Goal: Information Seeking & Learning: Understand process/instructions

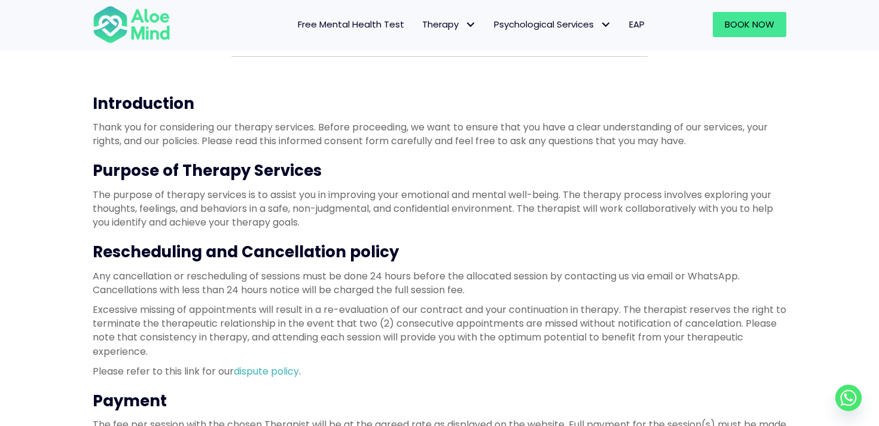
scroll to position [108, 0]
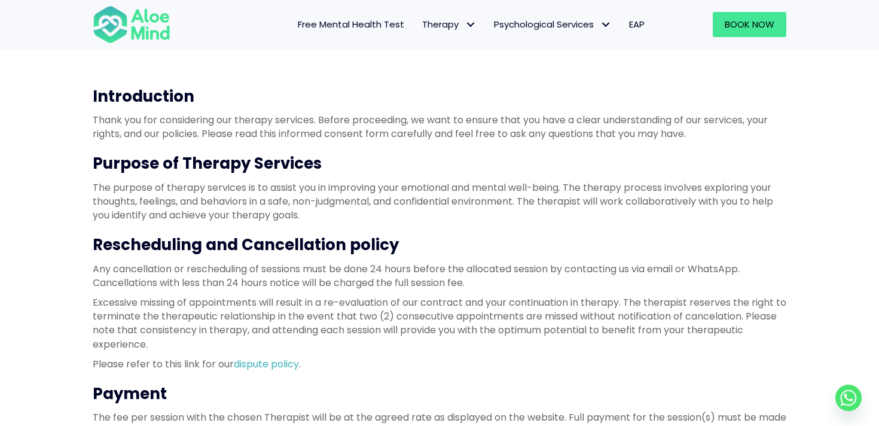
click at [288, 196] on p "The purpose of therapy services is to assist you in improving your emotional an…" at bounding box center [440, 202] width 694 height 42
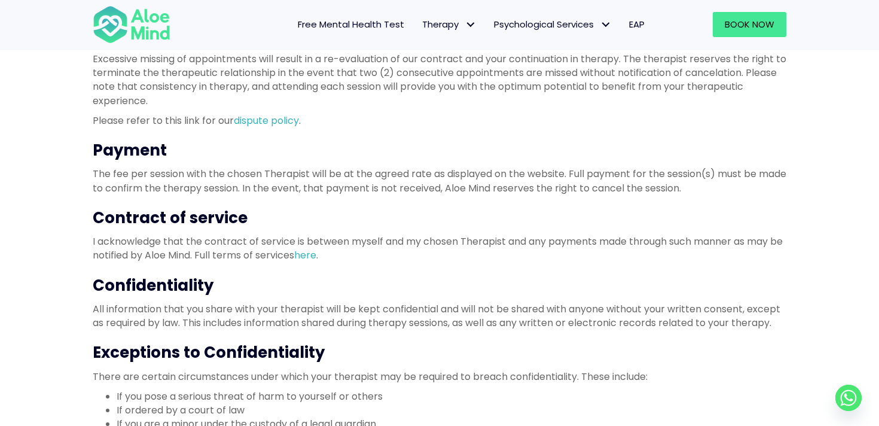
scroll to position [369, 0]
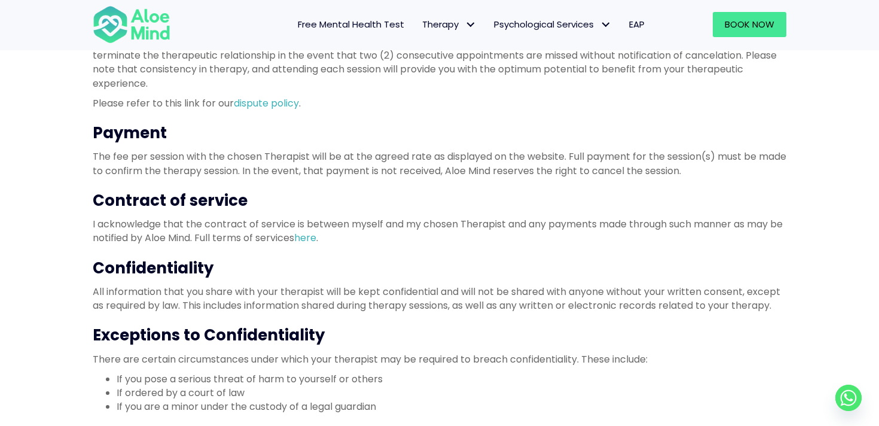
click at [293, 289] on p "All information that you share with your therapist will be kept confidential an…" at bounding box center [440, 299] width 694 height 28
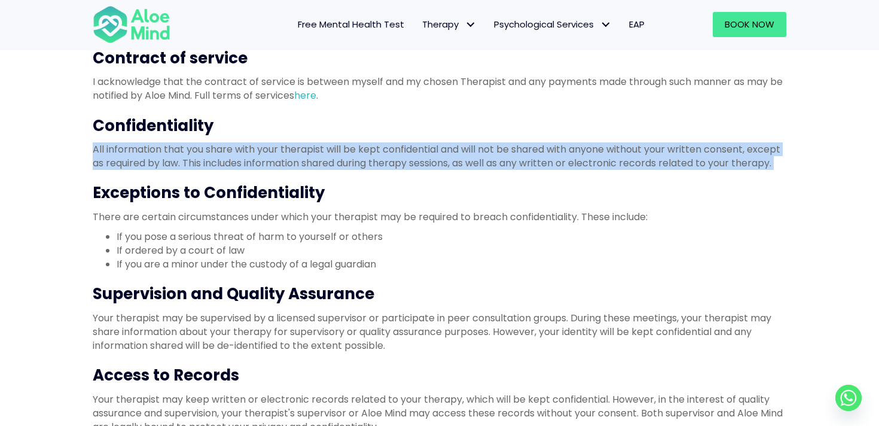
scroll to position [514, 0]
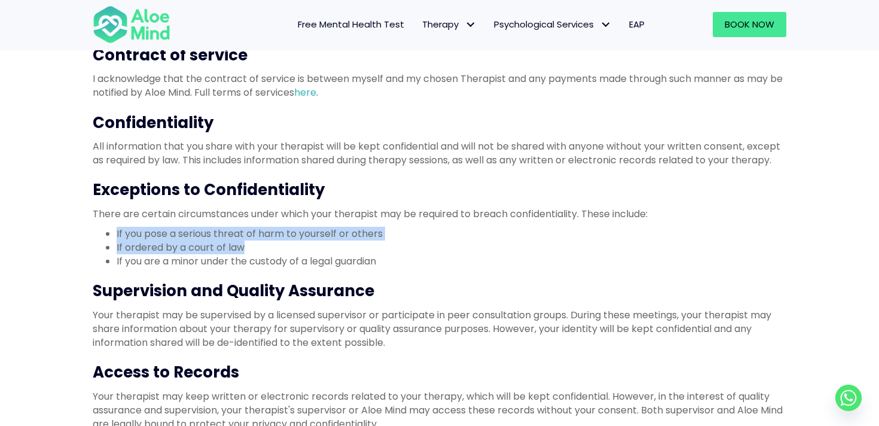
drag, startPoint x: 251, startPoint y: 246, endPoint x: 96, endPoint y: 231, distance: 156.3
click at [96, 231] on ul "If you pose a serious threat of harm to yourself or others If ordered by a cour…" at bounding box center [440, 248] width 694 height 42
click at [142, 249] on li "If ordered by a court of law" at bounding box center [452, 247] width 670 height 14
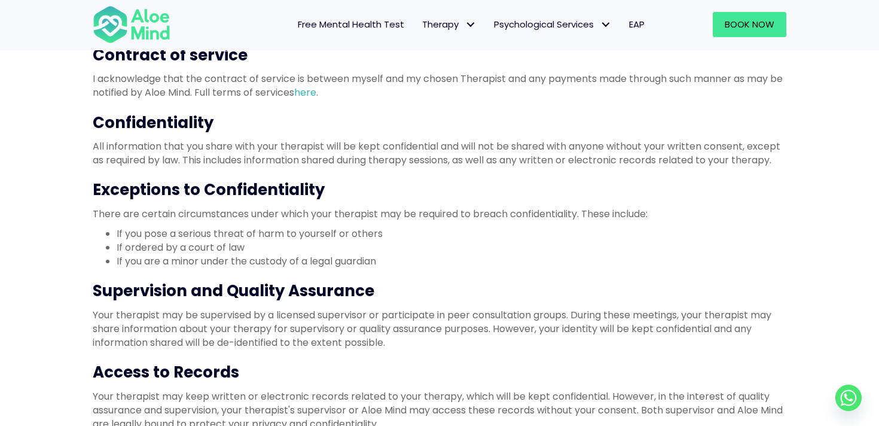
click at [142, 249] on li "If ordered by a court of law" at bounding box center [452, 247] width 670 height 14
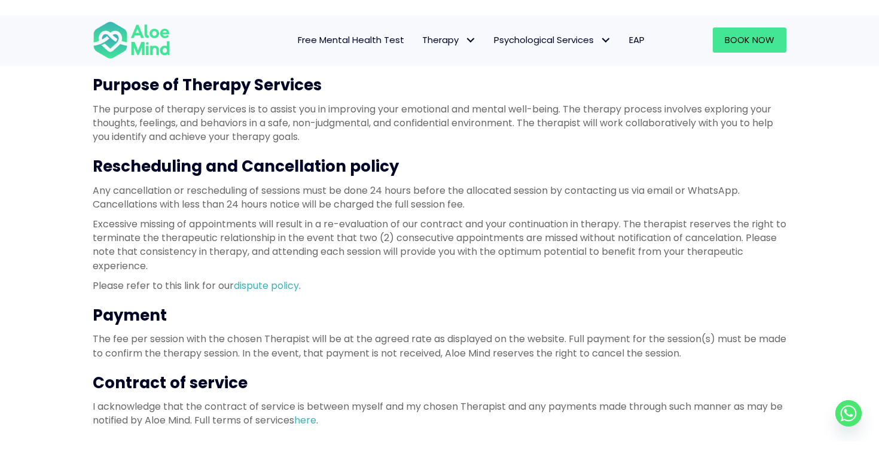
scroll to position [184, 0]
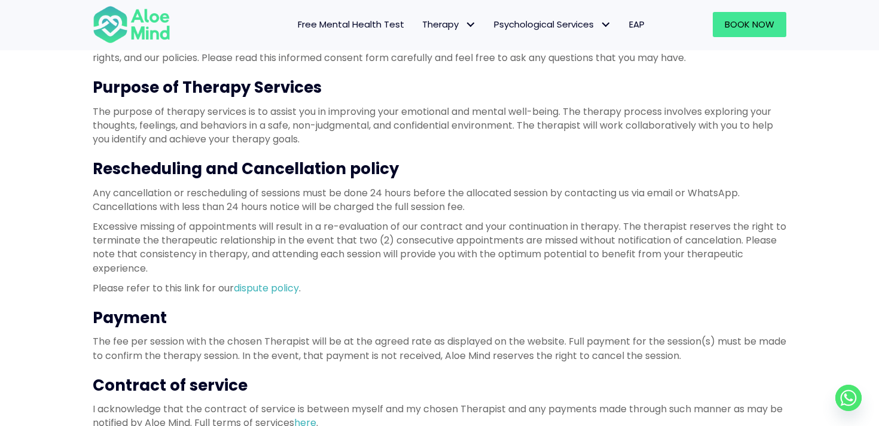
click at [173, 171] on h3 "Rescheduling and Cancellation policy" at bounding box center [440, 169] width 694 height 22
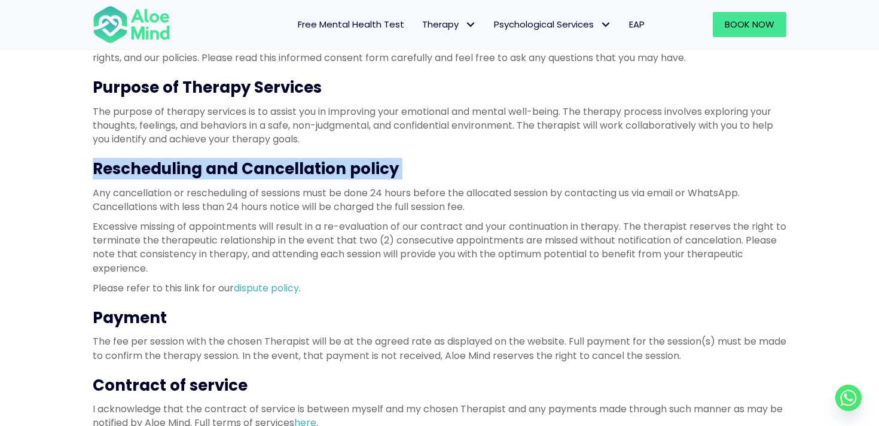
click at [180, 209] on p "Any cancellation or rescheduling of sessions must be done 24 hours before the a…" at bounding box center [440, 200] width 694 height 28
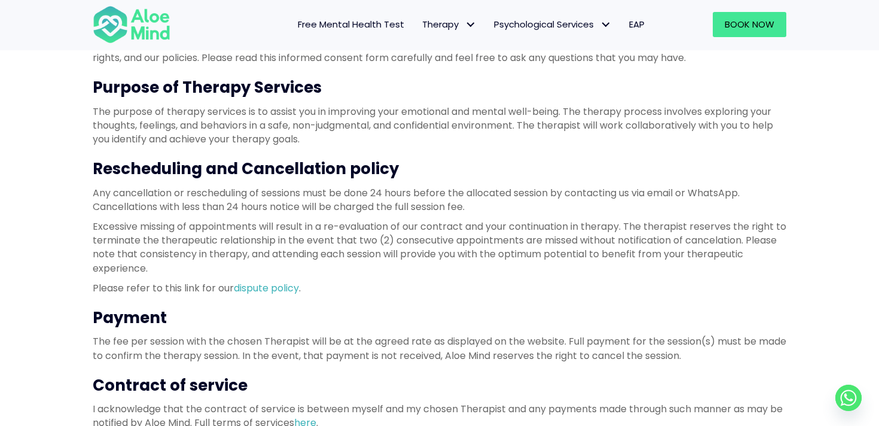
click at [180, 209] on p "Any cancellation or rescheduling of sessions must be done 24 hours before the a…" at bounding box center [440, 200] width 694 height 28
